Goal: Information Seeking & Learning: Learn about a topic

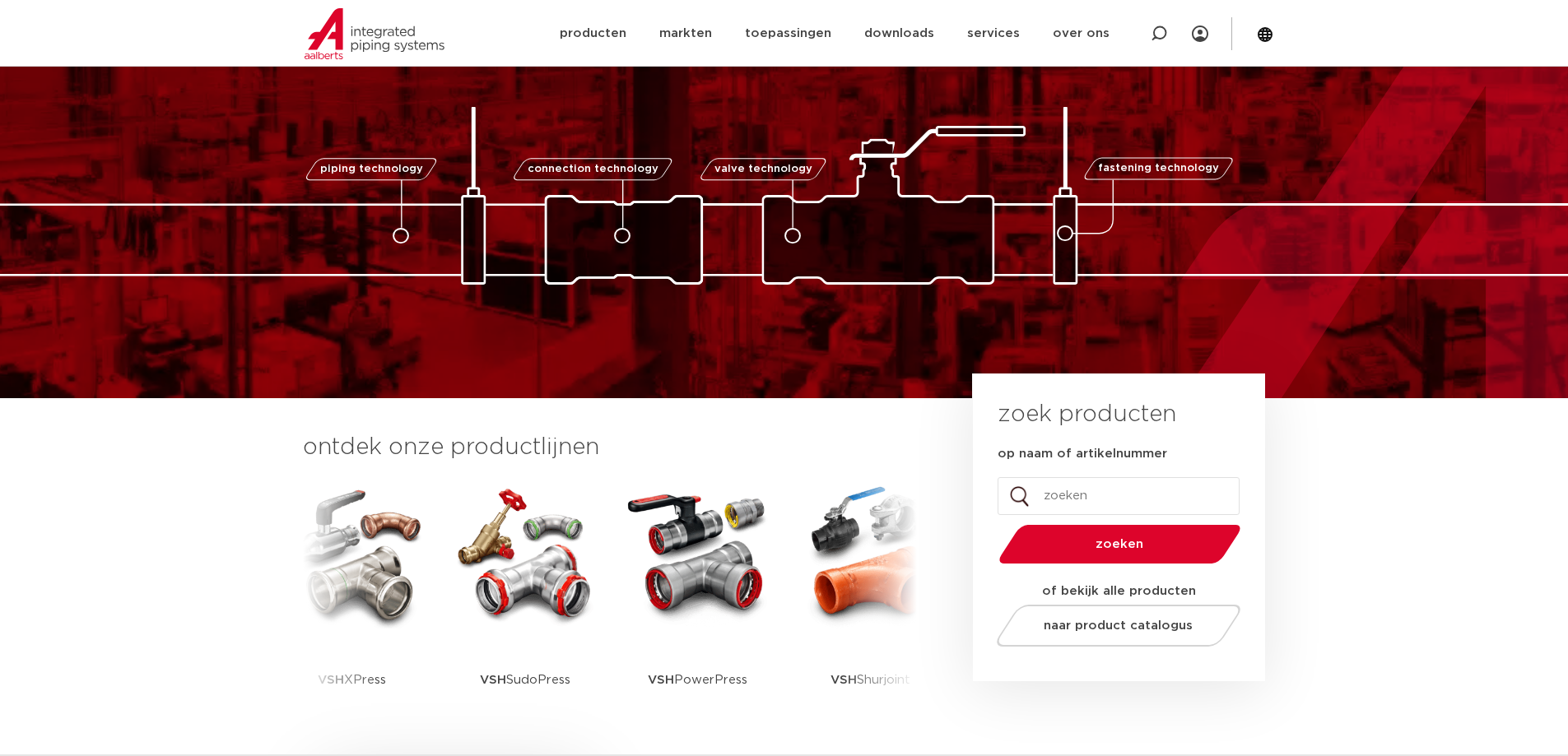
scroll to position [165, 0]
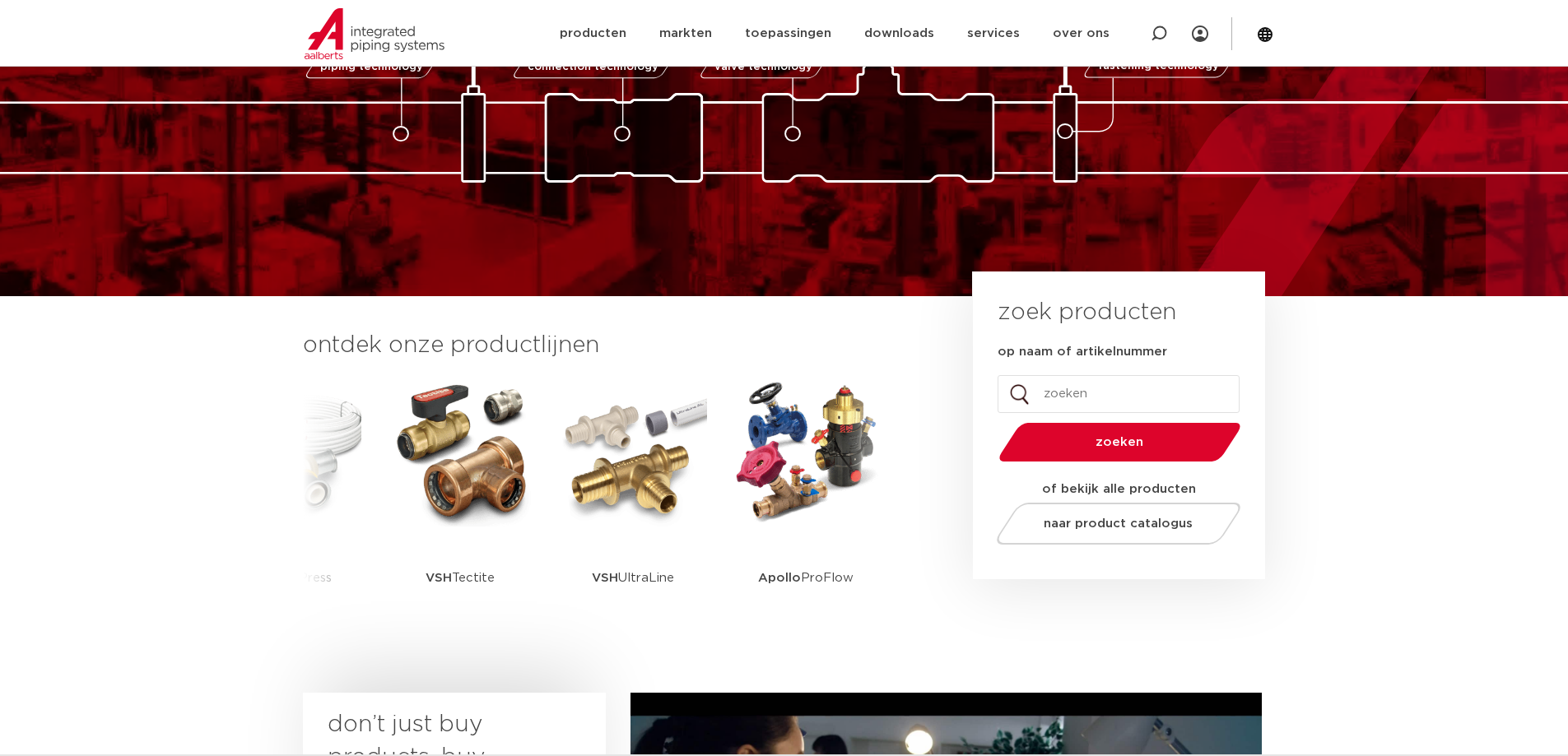
click at [1364, 447] on section "ontdek onze productlijnen VSH SmartPress VSH XPress VSH SudoPress VSH PowerPres…" at bounding box center [784, 491] width 1568 height 389
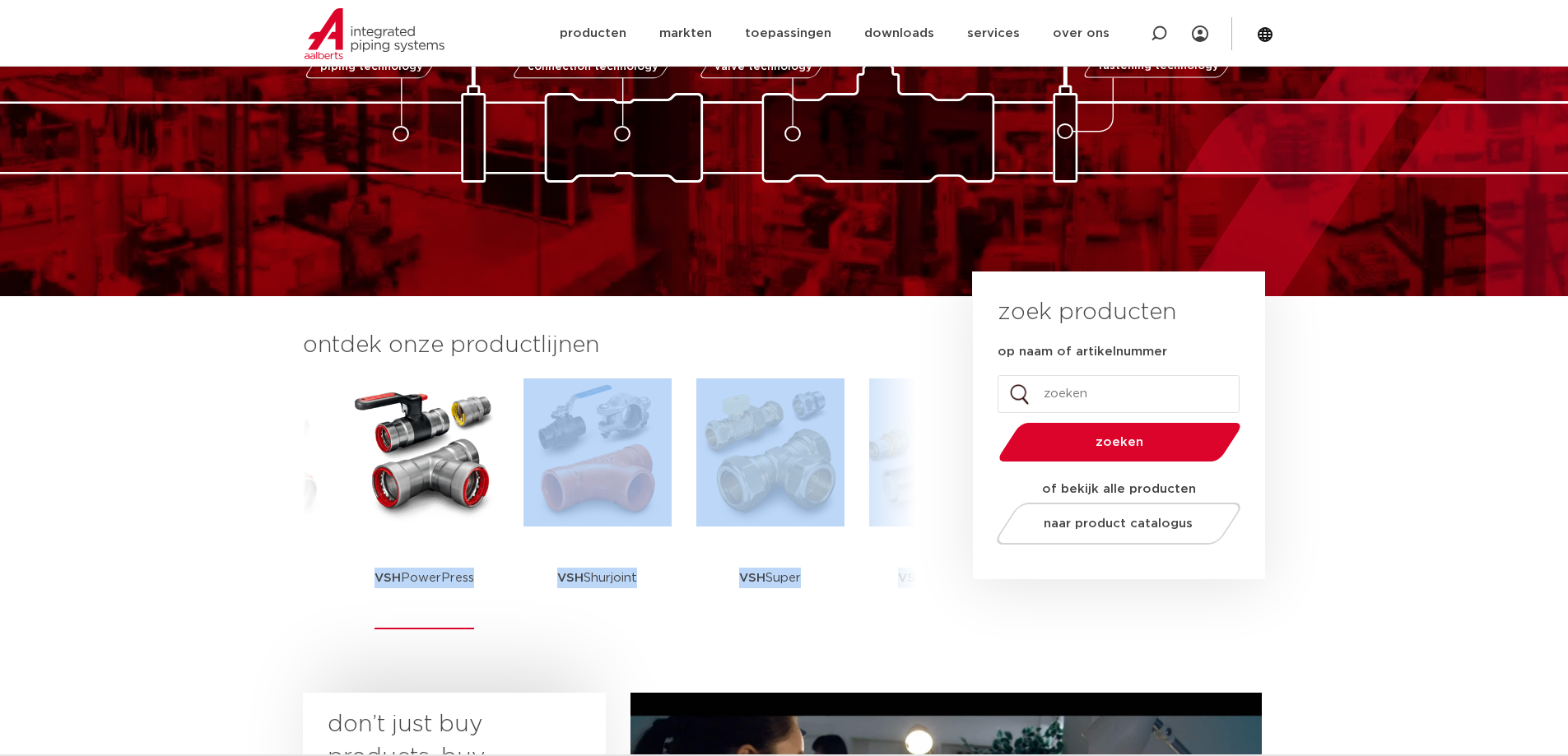
drag, startPoint x: 715, startPoint y: 499, endPoint x: 507, endPoint y: 526, distance: 209.7
click at [507, 528] on div "VSH SmartPress VSH XPress VSH SudoPress VSH PowerPress VSH Shurjoint VSH Super …" at bounding box center [610, 527] width 564 height 297
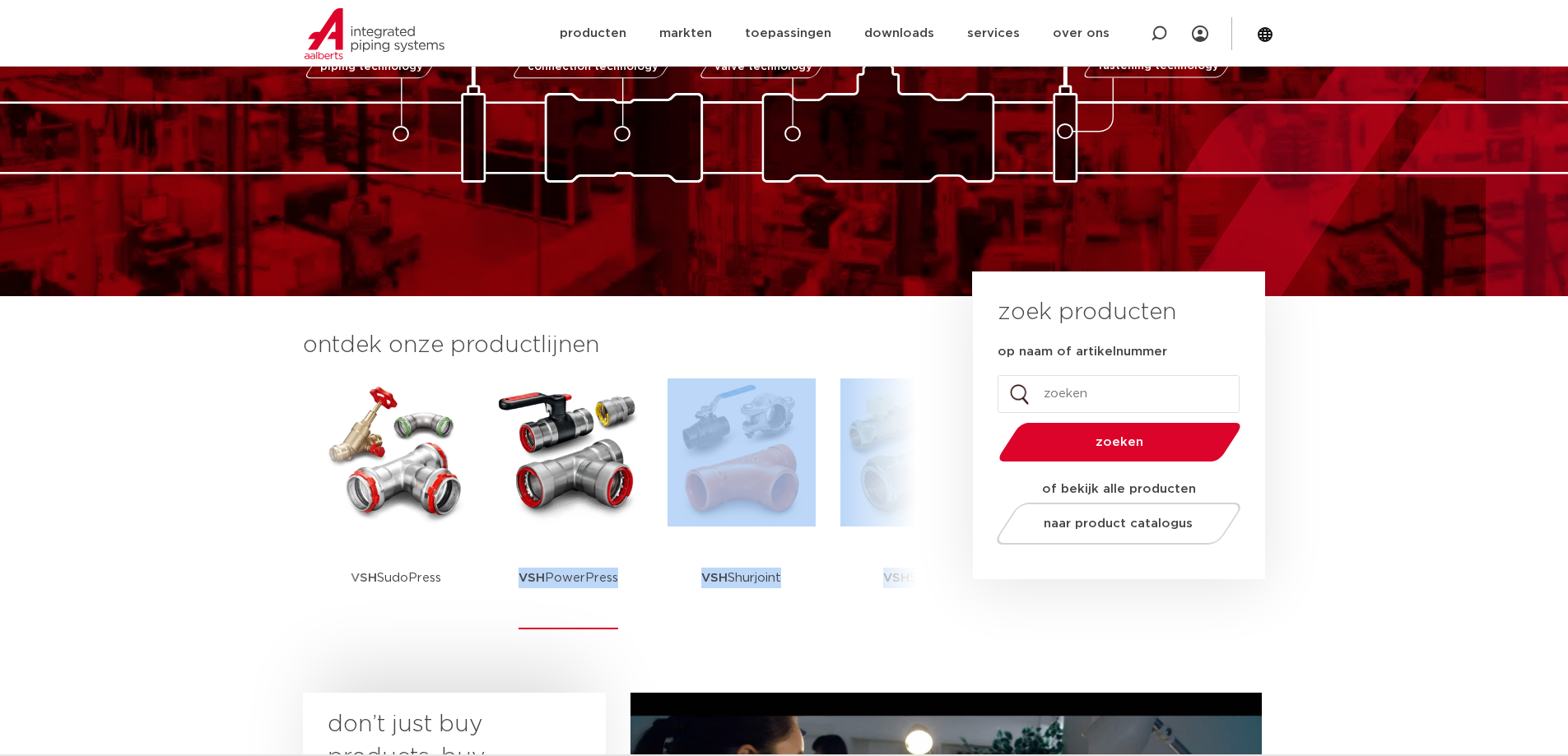
click at [510, 563] on link "VSH PowerPress" at bounding box center [568, 503] width 148 height 251
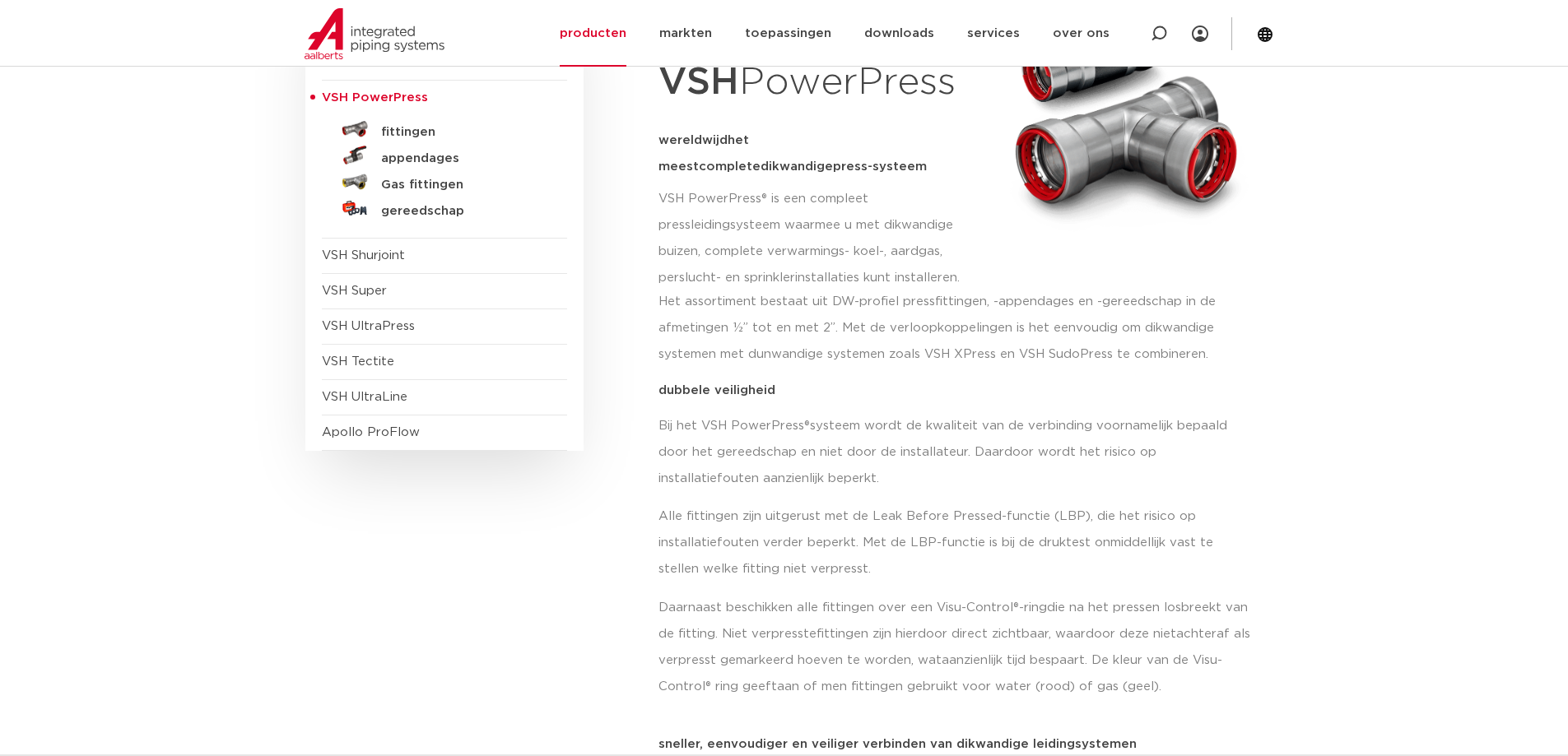
scroll to position [247, 0]
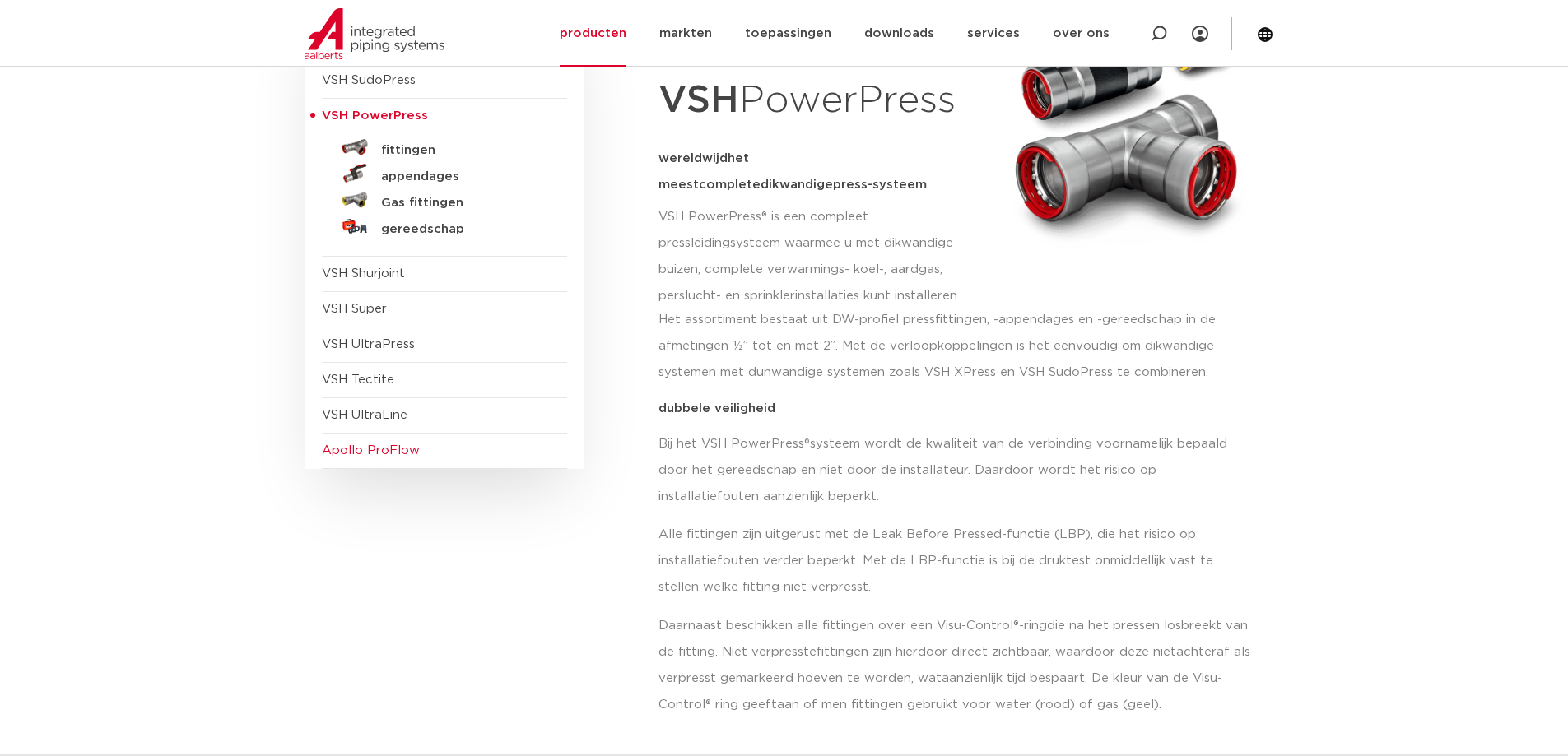
click at [424, 452] on span "Apollo ProFlow" at bounding box center [444, 451] width 246 height 35
click at [380, 339] on span "VSH UltraPress" at bounding box center [368, 344] width 93 height 13
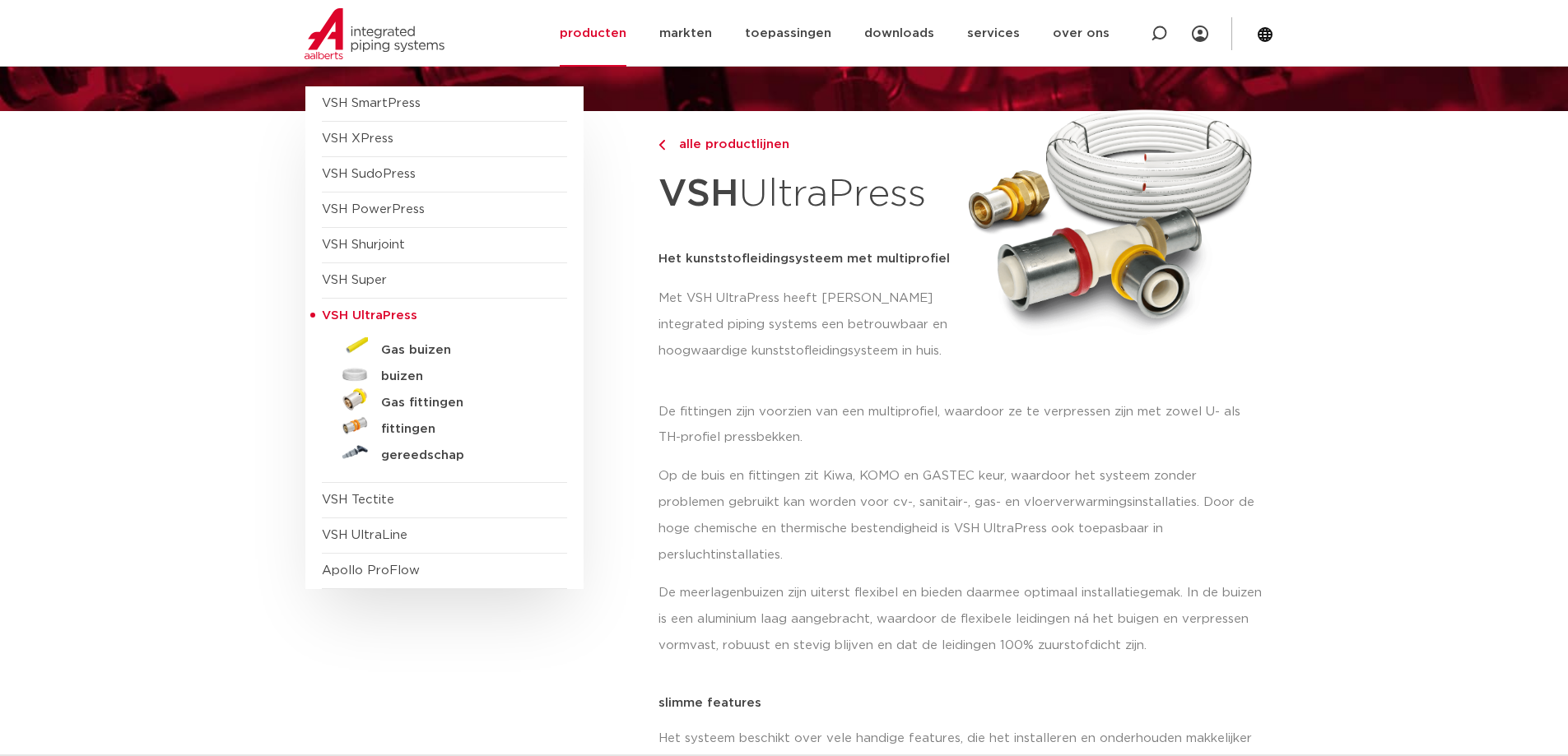
scroll to position [165, 0]
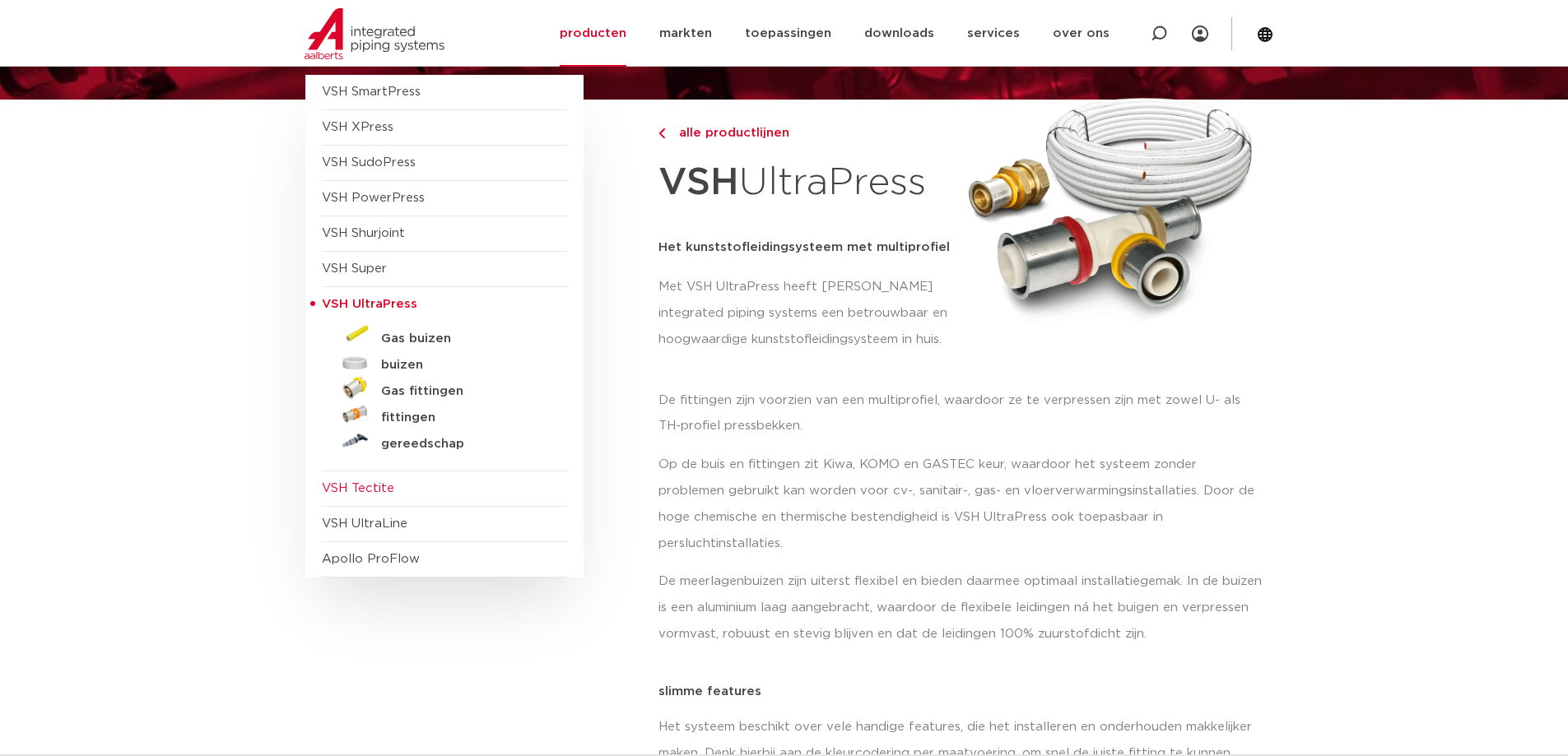
click at [396, 484] on span "VSH Tectite" at bounding box center [444, 488] width 246 height 35
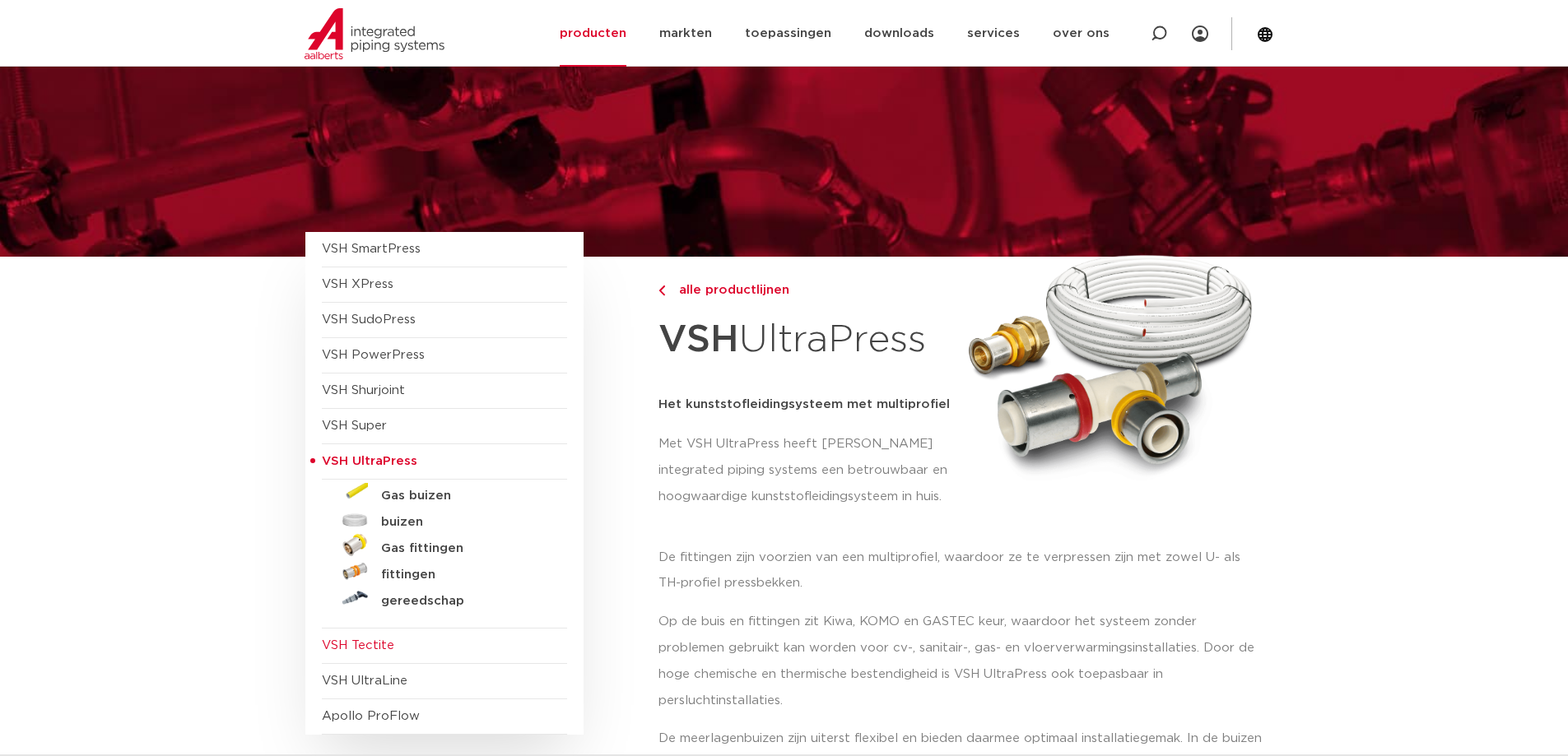
scroll to position [0, 0]
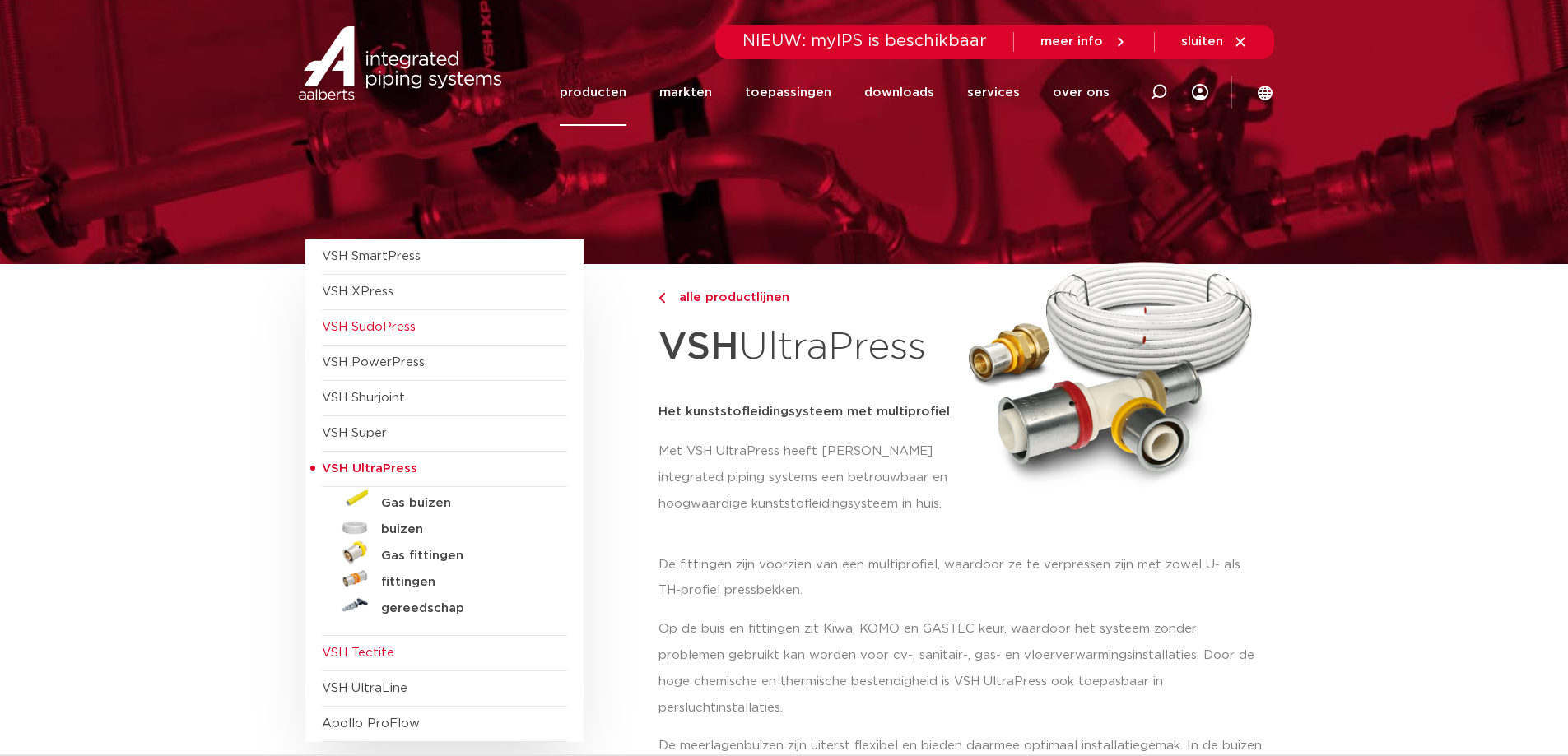
click at [376, 325] on span "VSH SudoPress" at bounding box center [368, 327] width 94 height 13
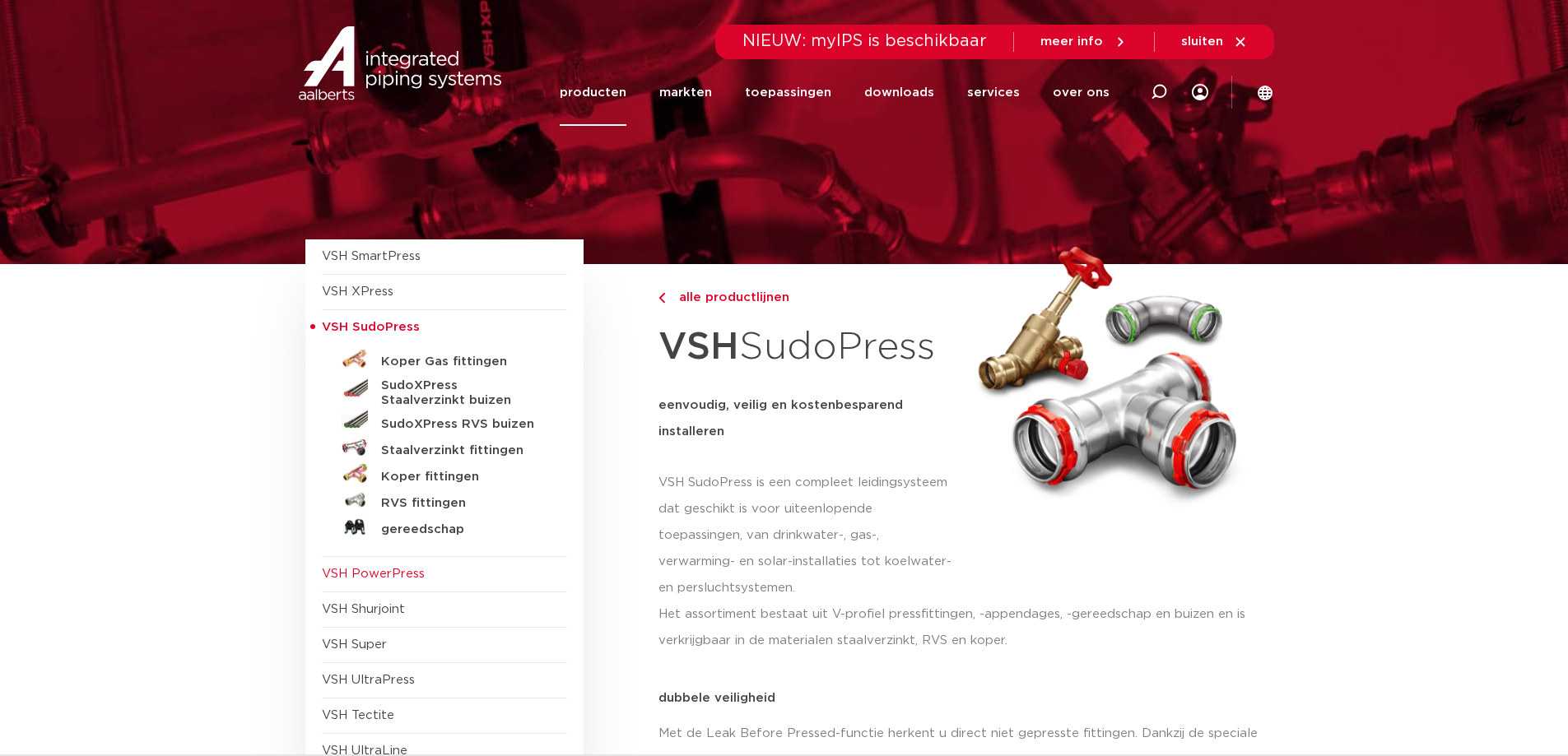
click at [401, 574] on span "VSH PowerPress" at bounding box center [373, 574] width 103 height 13
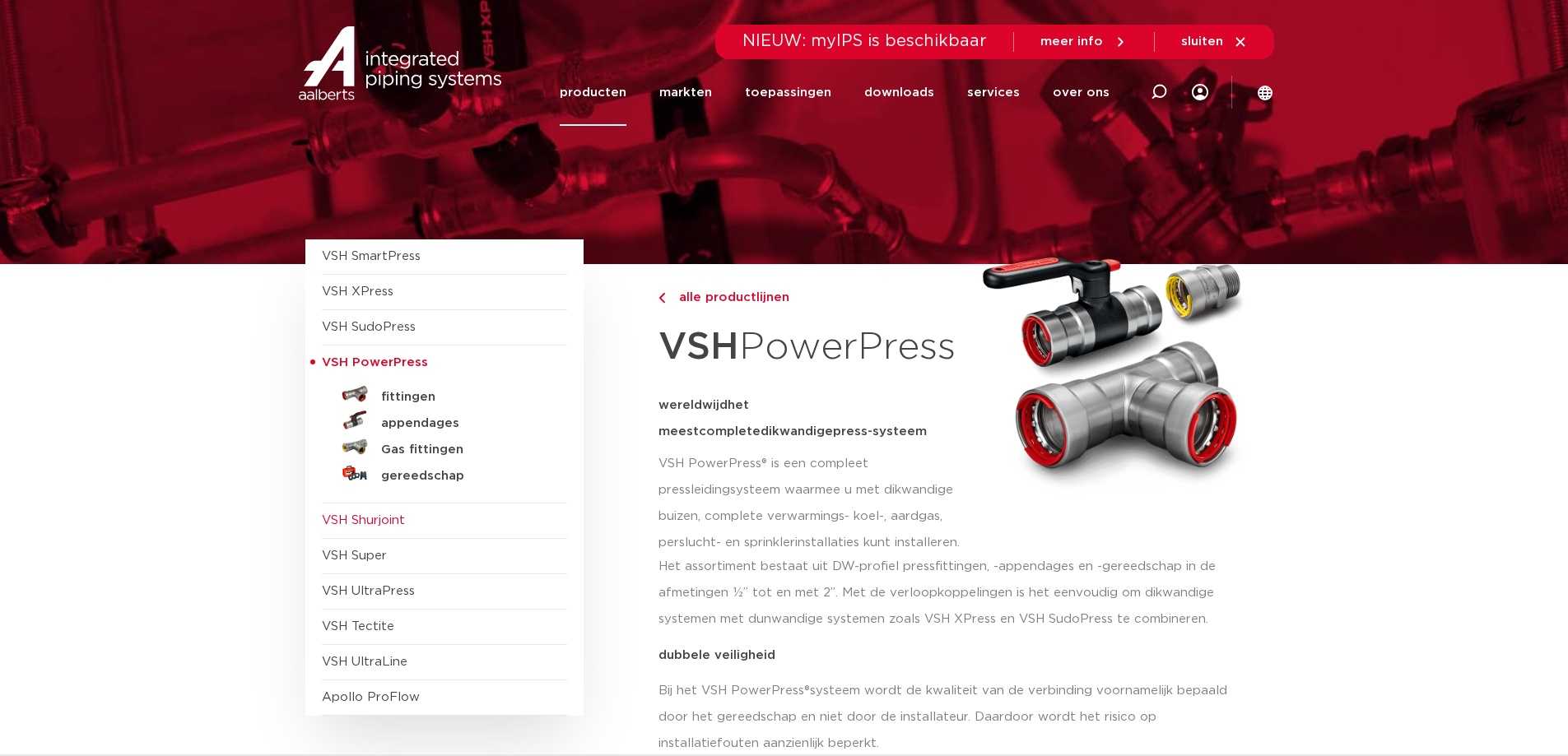
click at [389, 520] on span "VSH Shurjoint" at bounding box center [363, 520] width 83 height 13
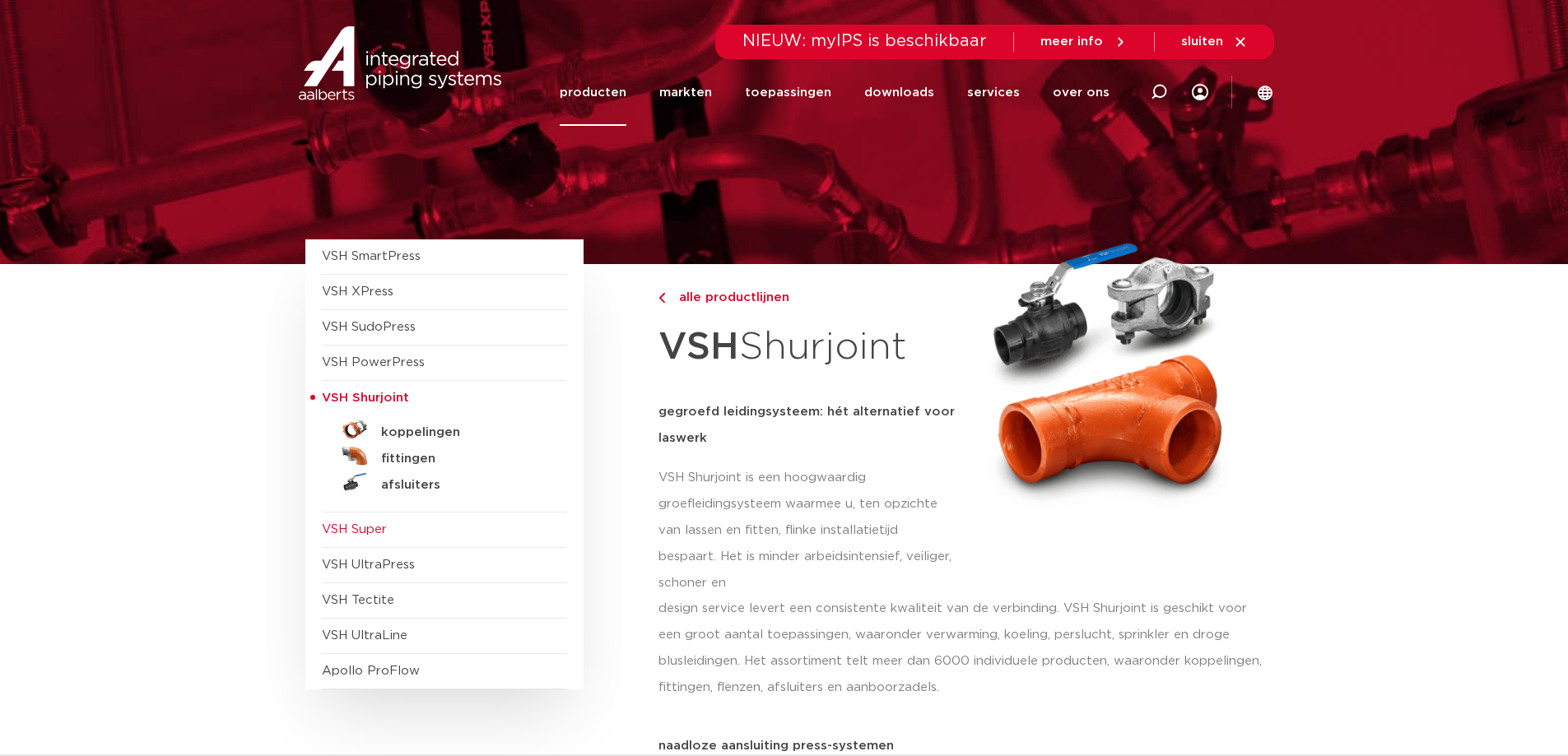
click at [372, 534] on span "VSH Super" at bounding box center [354, 529] width 65 height 13
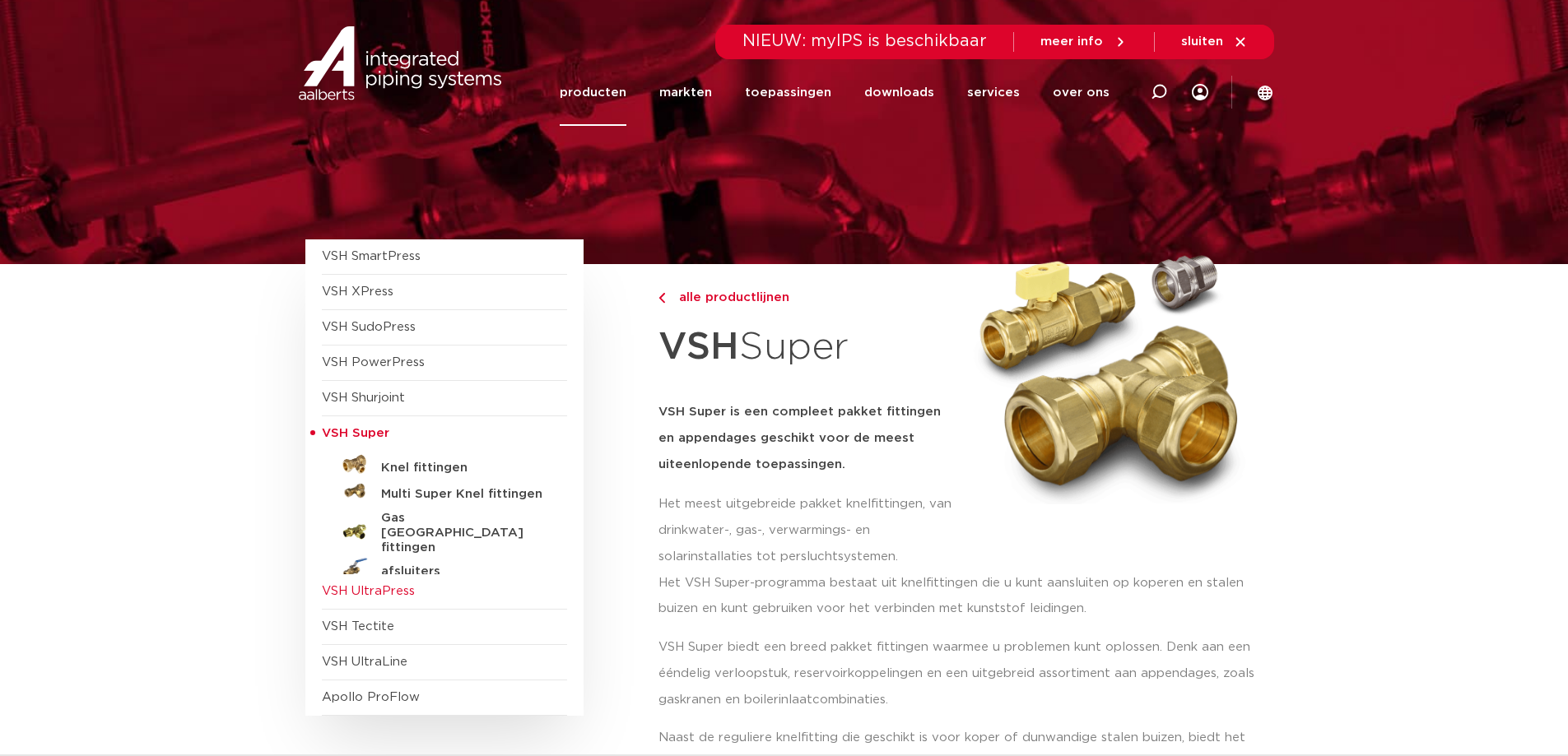
click at [380, 586] on span "VSH UltraPress" at bounding box center [368, 591] width 93 height 13
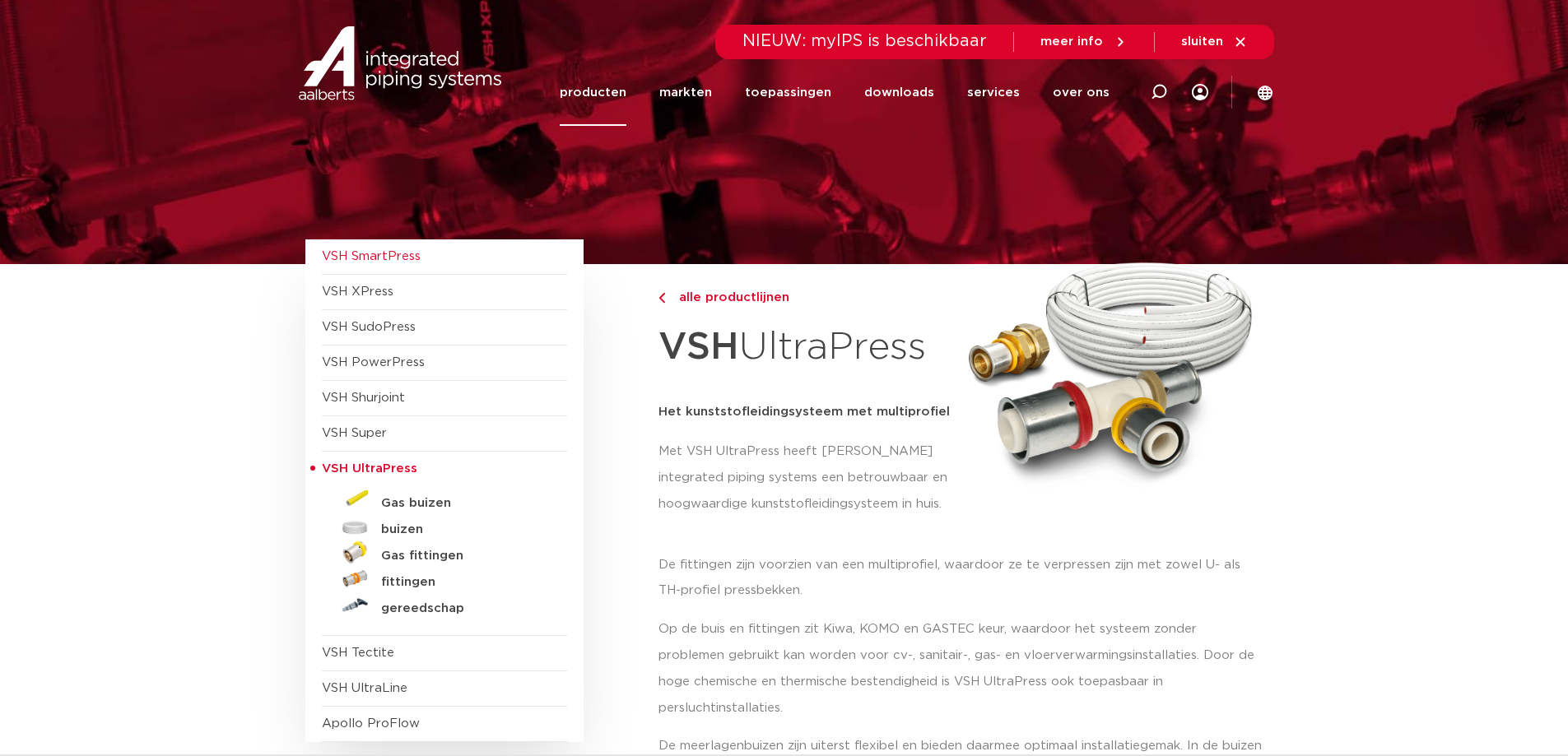
click at [409, 256] on span "VSH SmartPress" at bounding box center [371, 256] width 99 height 13
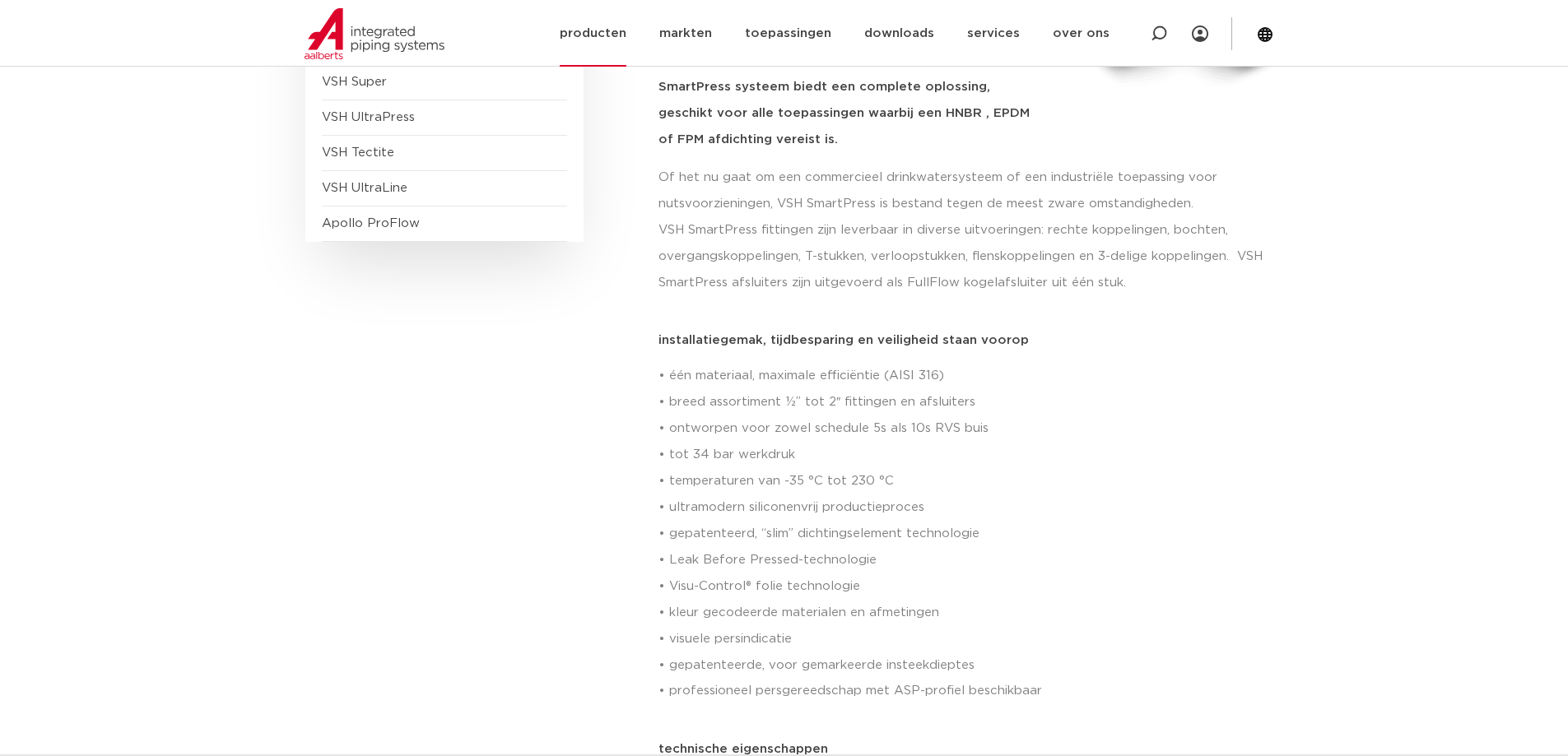
scroll to position [241, 0]
